Goal: Find contact information: Find contact information

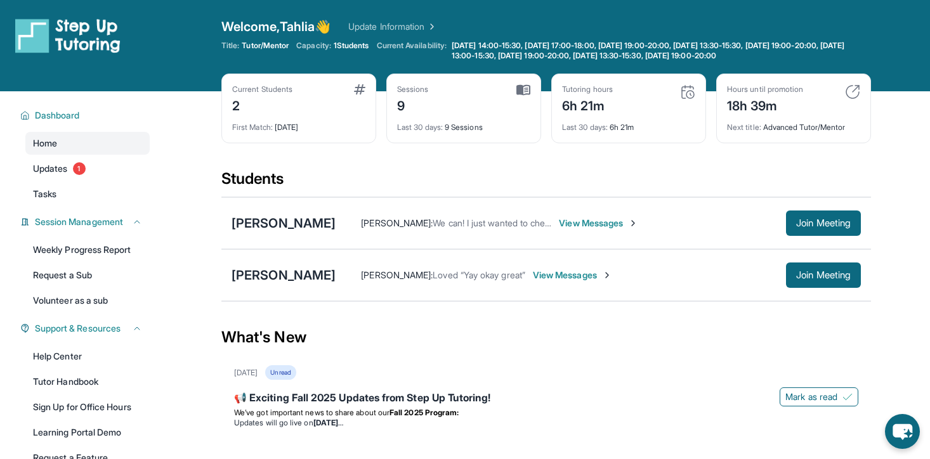
scroll to position [35, 0]
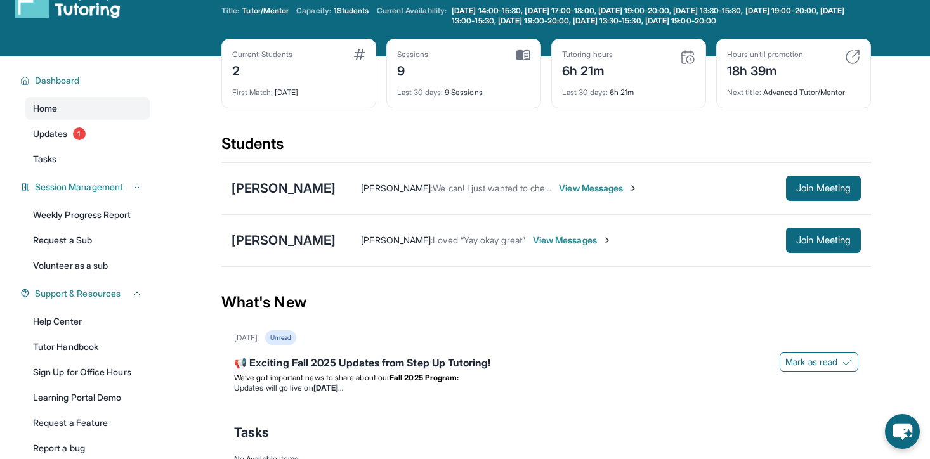
click at [561, 243] on span "View Messages" at bounding box center [572, 240] width 79 height 13
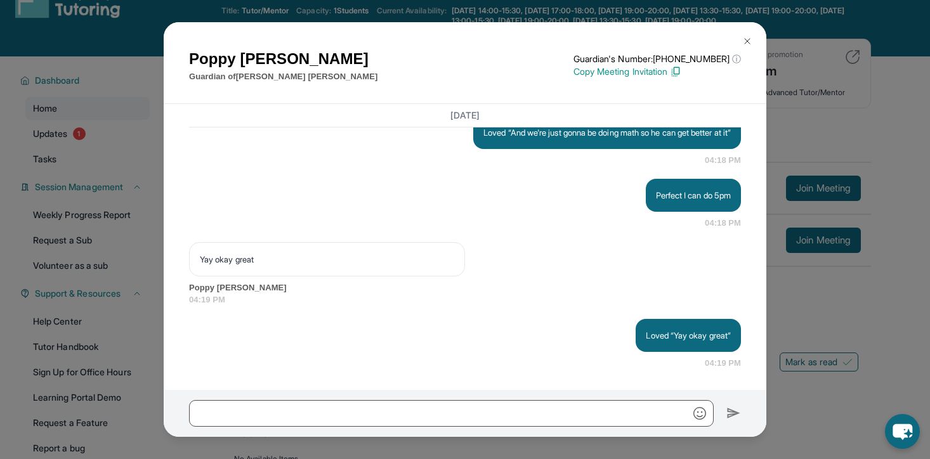
scroll to position [13742, 0]
click at [478, 365] on div "Loved “Yay okay great” 04:19 PM" at bounding box center [465, 344] width 552 height 51
click at [478, 430] on div at bounding box center [465, 413] width 603 height 47
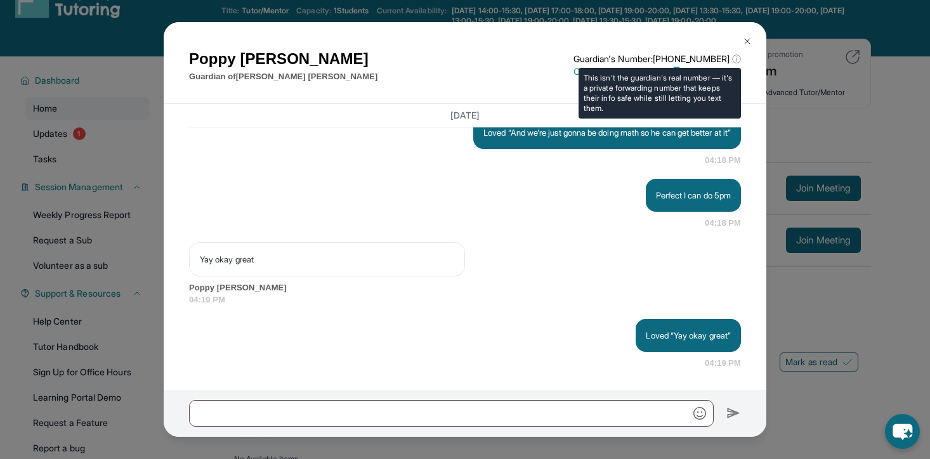
click at [705, 56] on p "Guardian's Number: [PHONE_NUMBER] ⓘ" at bounding box center [656, 59] width 167 height 13
click at [731, 58] on p "Guardian's Number: [PHONE_NUMBER] ⓘ" at bounding box center [656, 59] width 167 height 13
click at [705, 58] on p "Guardian's Number: [PHONE_NUMBER] ⓘ" at bounding box center [656, 59] width 167 height 13
copy p "18779599489"
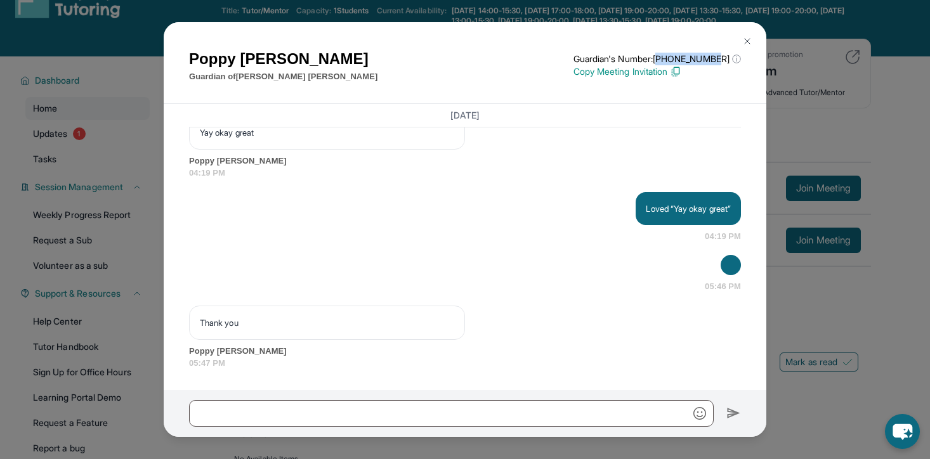
scroll to position [13868, 0]
